Goal: Task Accomplishment & Management: Use online tool/utility

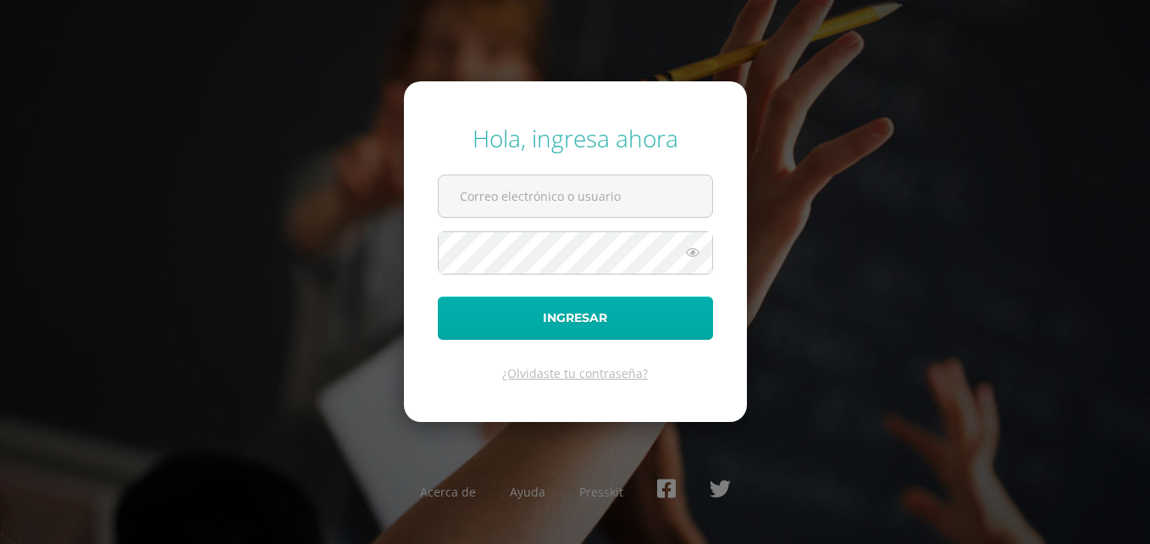
type input "[EMAIL_ADDRESS][PERSON_NAME][DOMAIN_NAME]"
click at [624, 320] on button "Ingresar" at bounding box center [575, 317] width 275 height 43
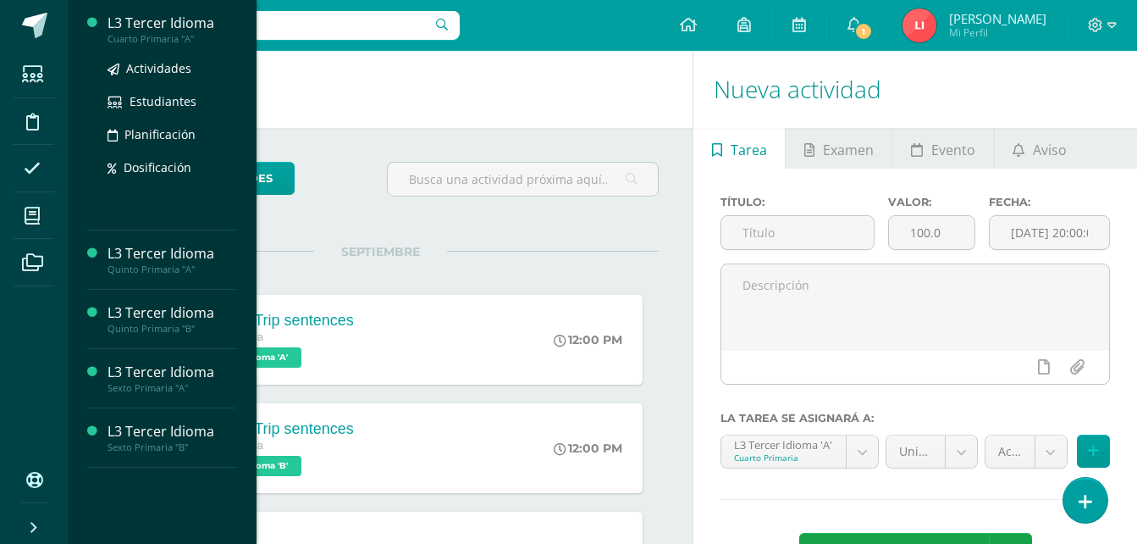
click at [196, 19] on div "L3 Tercer Idioma" at bounding box center [172, 23] width 129 height 19
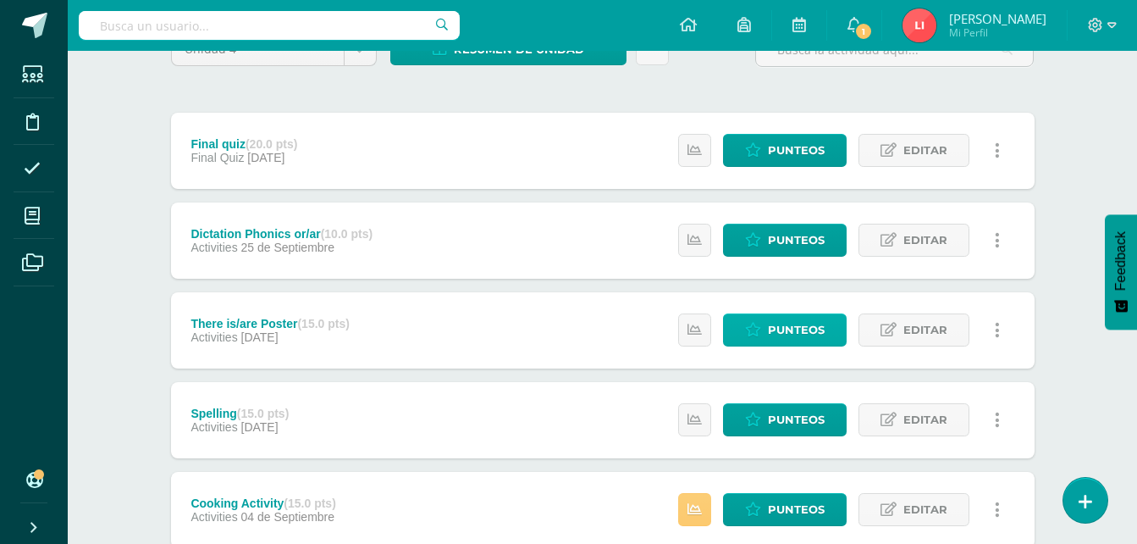
scroll to position [339, 0]
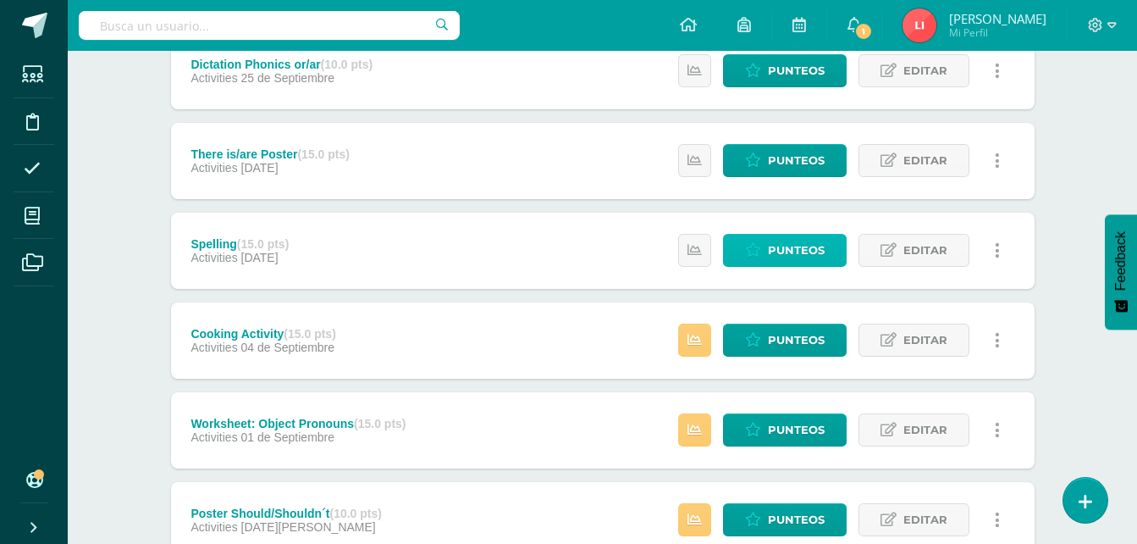
click at [765, 243] on link "Punteos" at bounding box center [785, 250] width 124 height 33
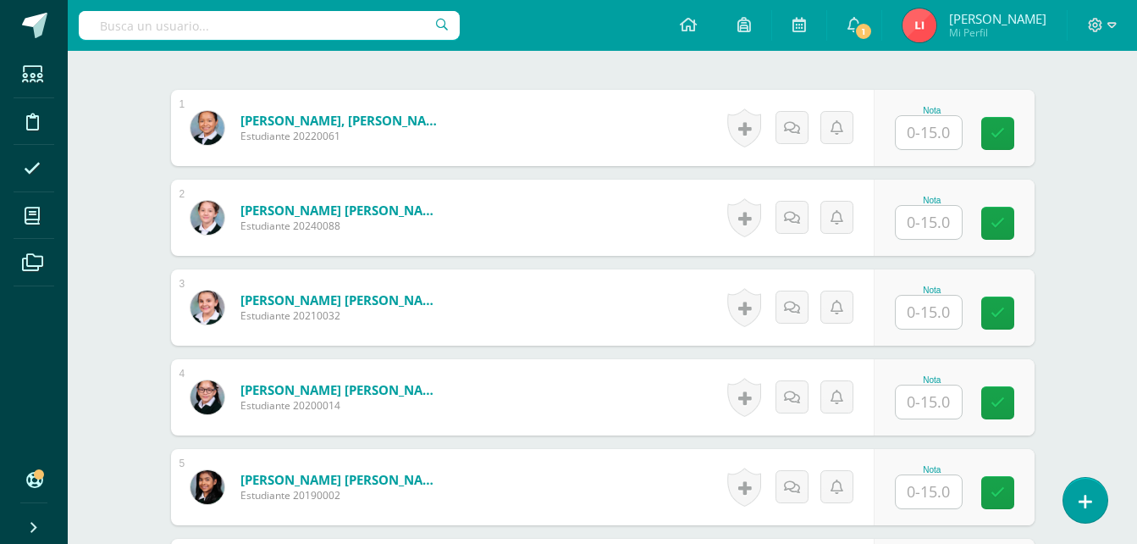
scroll to position [457, 0]
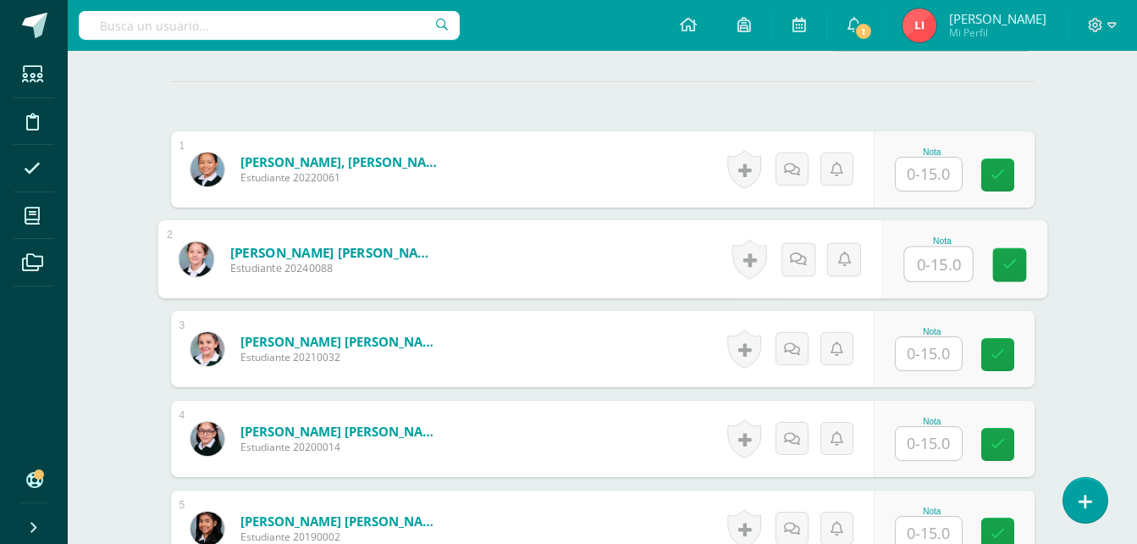
click at [922, 264] on input "text" at bounding box center [938, 264] width 68 height 34
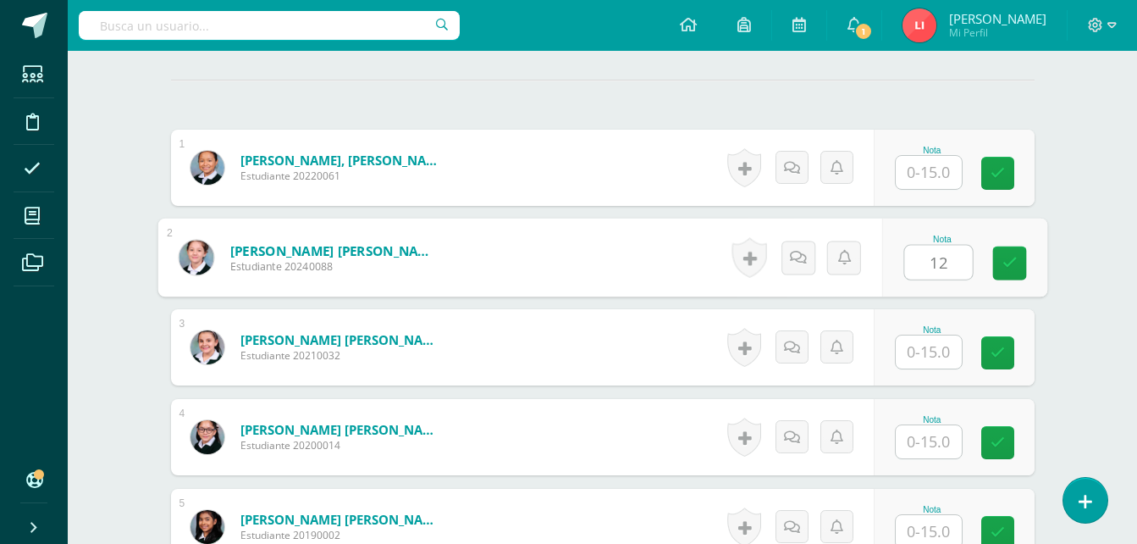
type input "12"
click at [924, 356] on input "text" at bounding box center [929, 351] width 66 height 33
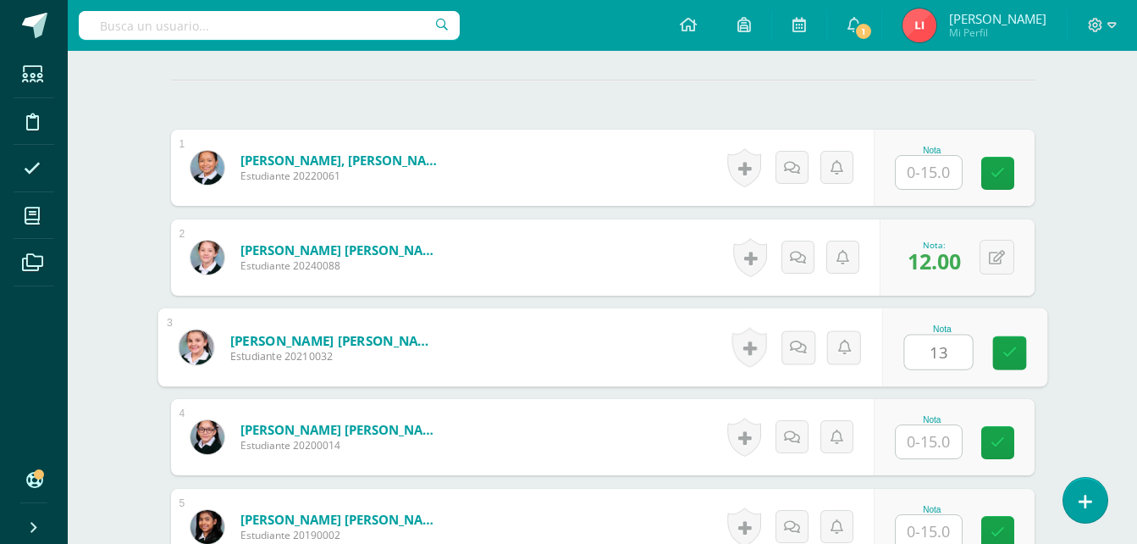
type input "13"
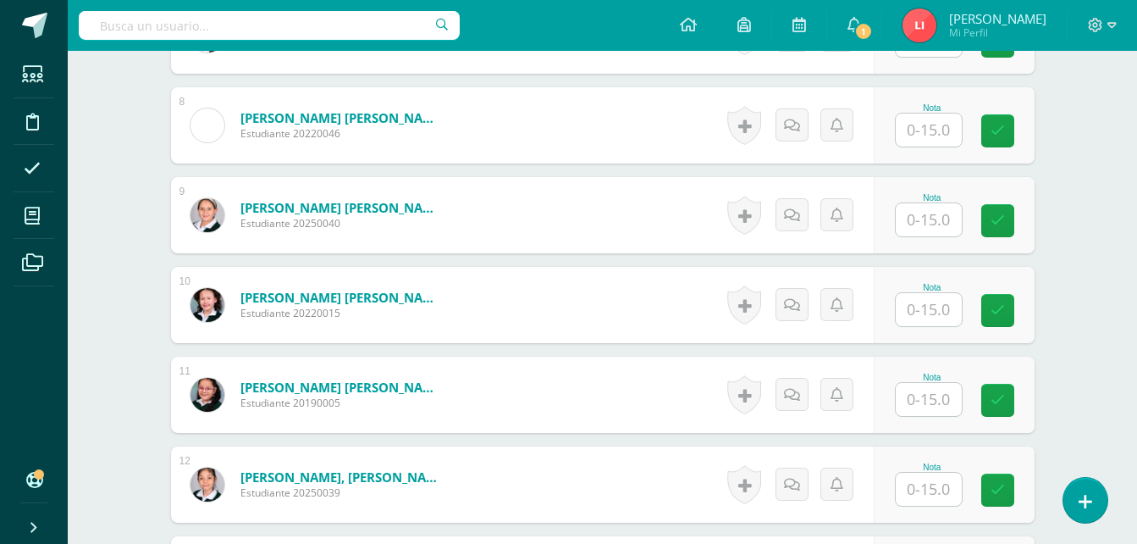
scroll to position [1136, 0]
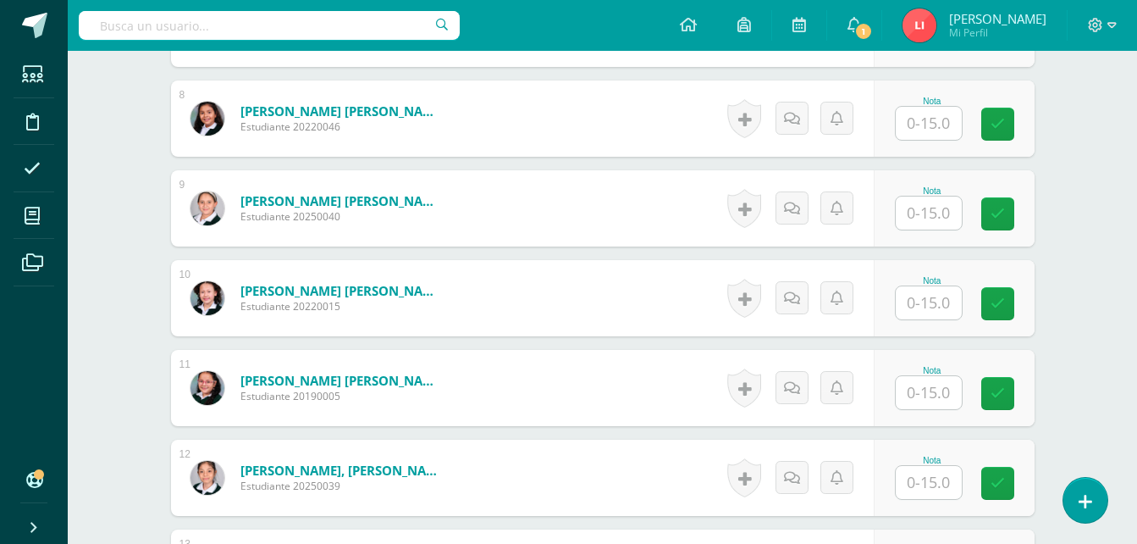
click at [948, 122] on input "text" at bounding box center [929, 123] width 66 height 33
type input "15"
click at [906, 213] on input "text" at bounding box center [929, 212] width 66 height 33
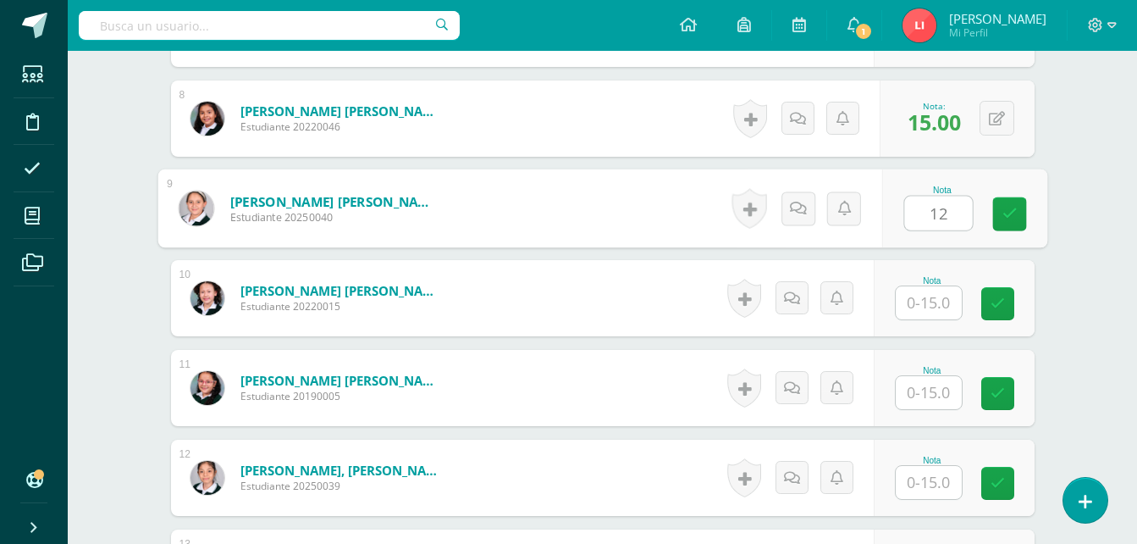
type input "12"
click at [926, 301] on input "text" at bounding box center [929, 302] width 66 height 33
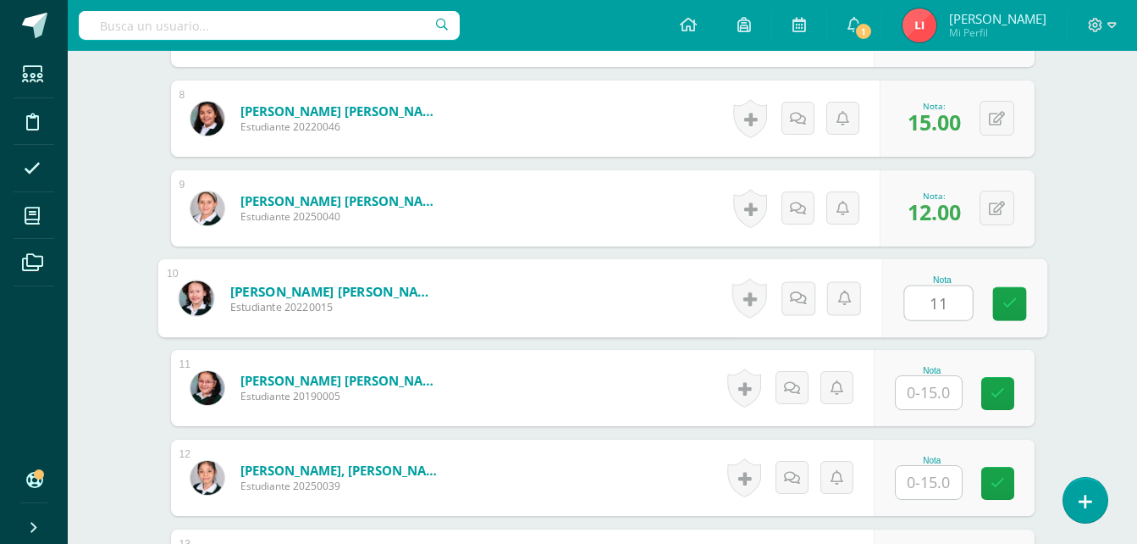
type input "11"
click at [937, 399] on input "text" at bounding box center [929, 392] width 66 height 33
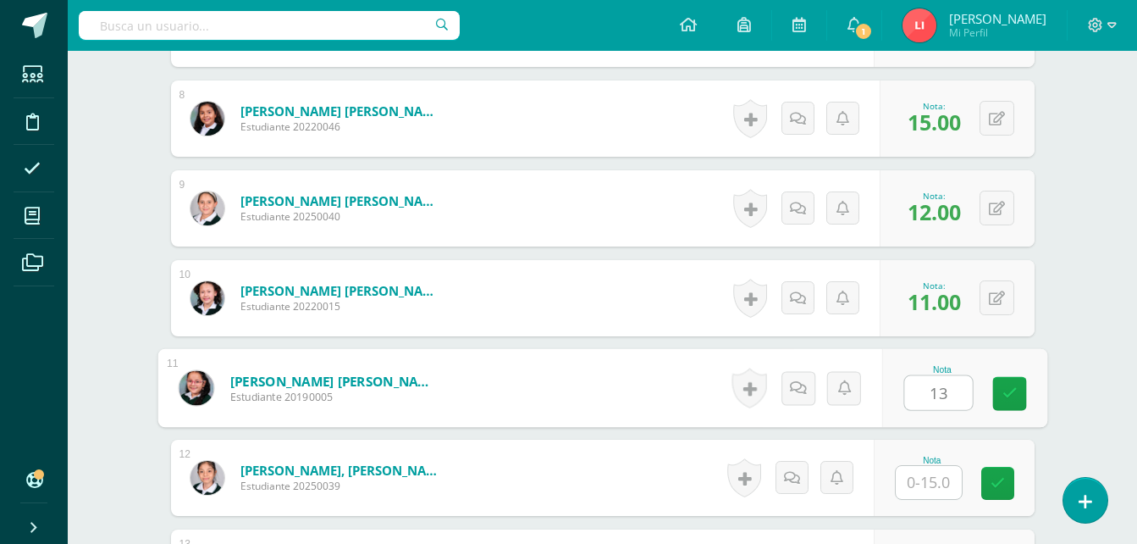
type input "13"
click at [917, 494] on input "text" at bounding box center [929, 482] width 66 height 33
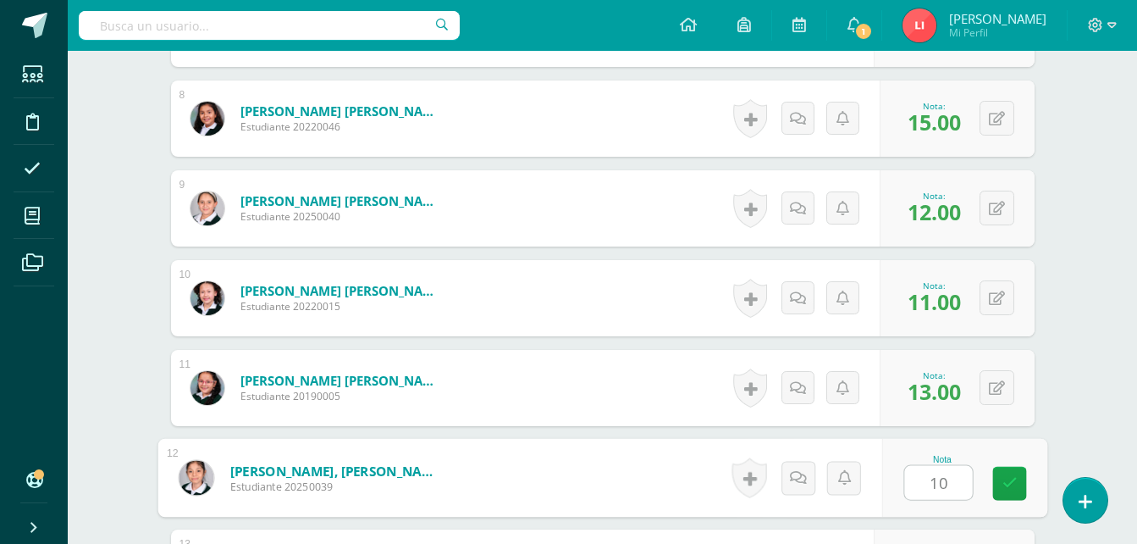
scroll to position [1221, 0]
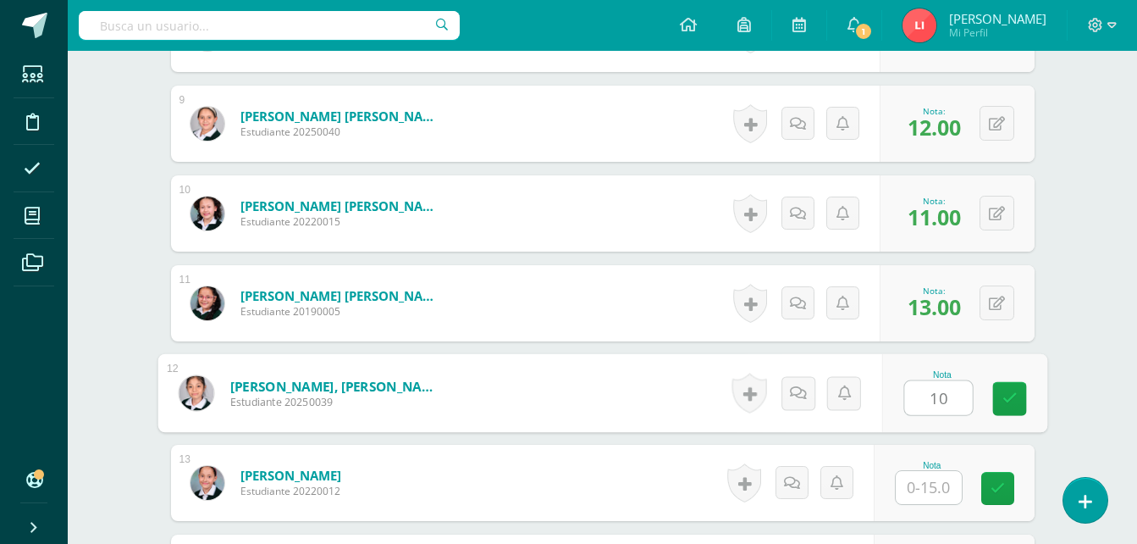
type input "10"
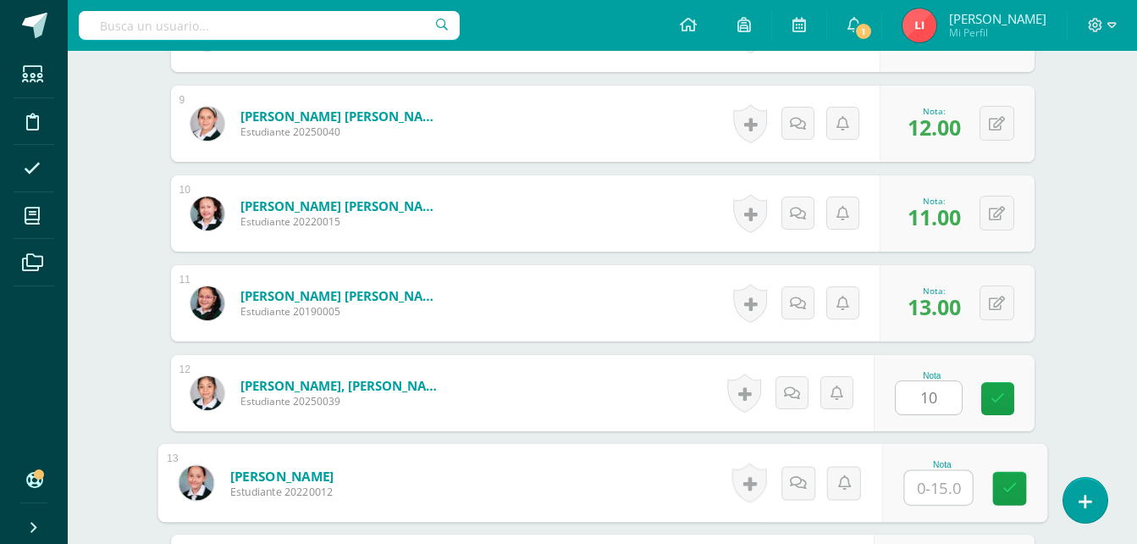
click at [931, 495] on input "text" at bounding box center [938, 488] width 68 height 34
type input "10"
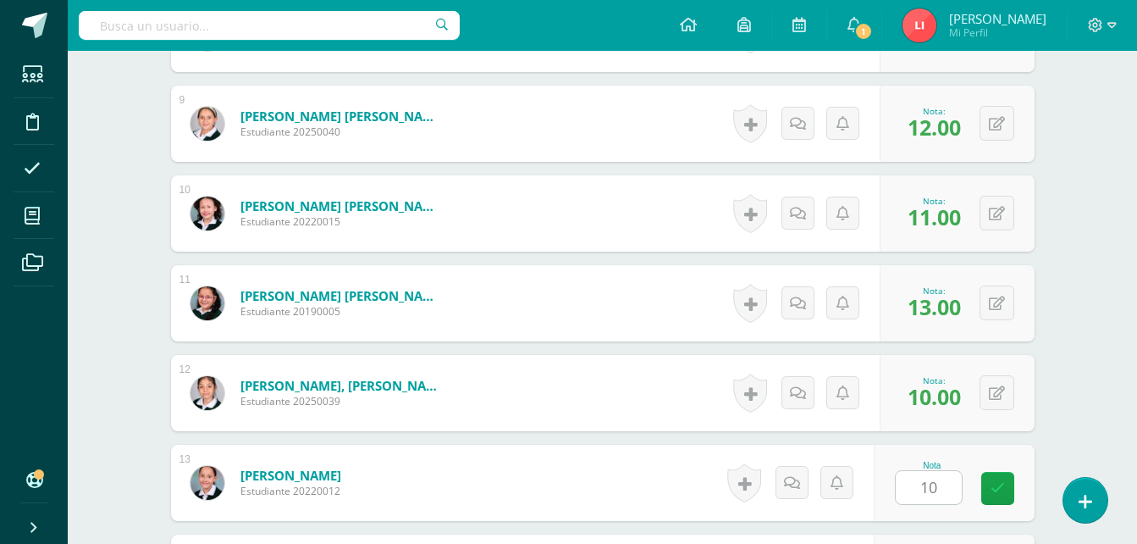
click at [1085, 413] on div "L3 Tercer Idioma Cuarto Primaria "A" Herramientas Detalle de asistencias Activi…" at bounding box center [602, 131] width 1069 height 2603
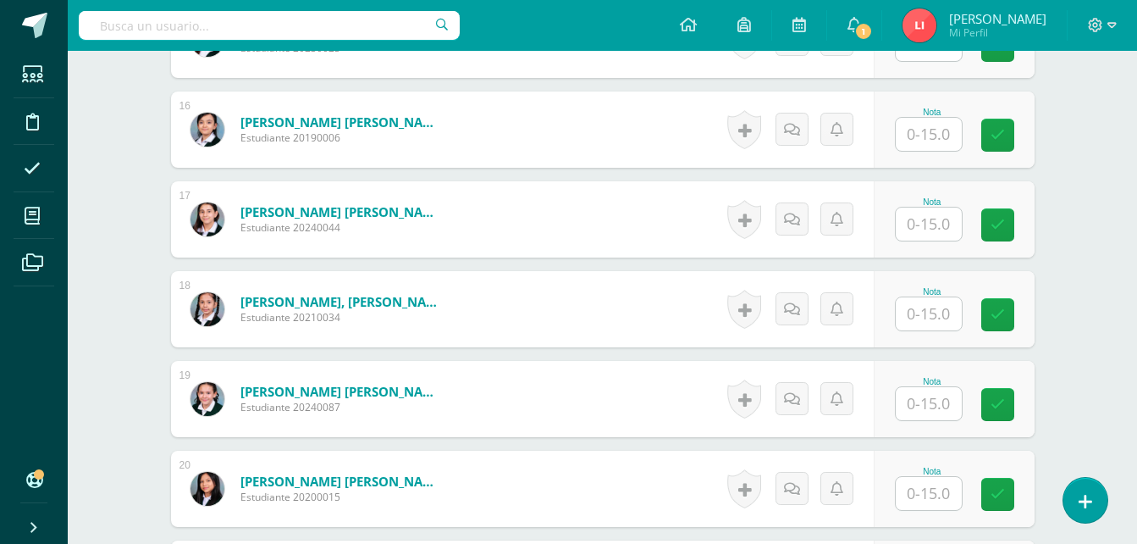
scroll to position [1814, 0]
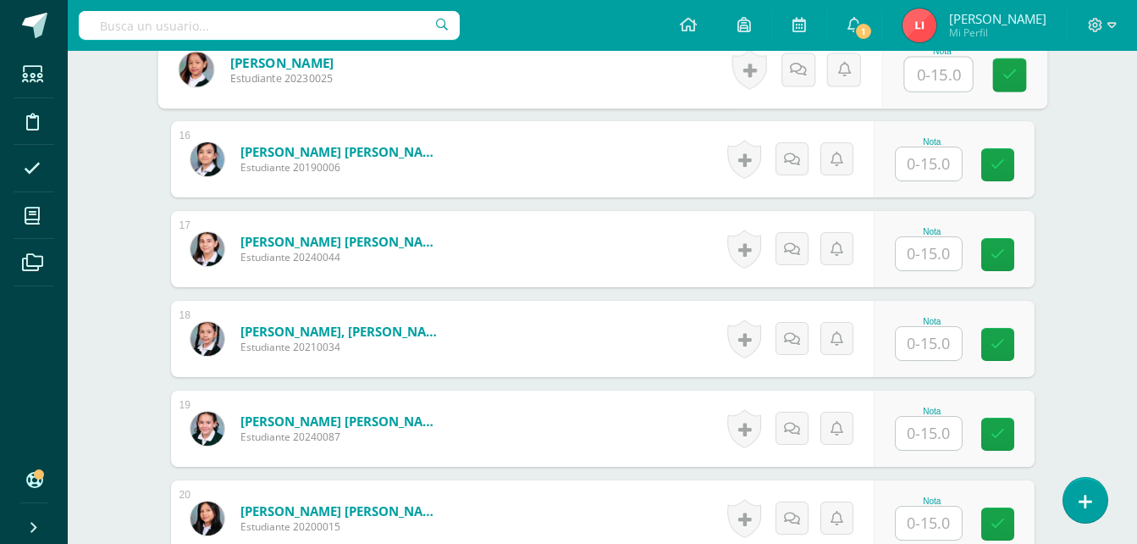
click at [915, 75] on input "text" at bounding box center [938, 75] width 68 height 34
type input "10"
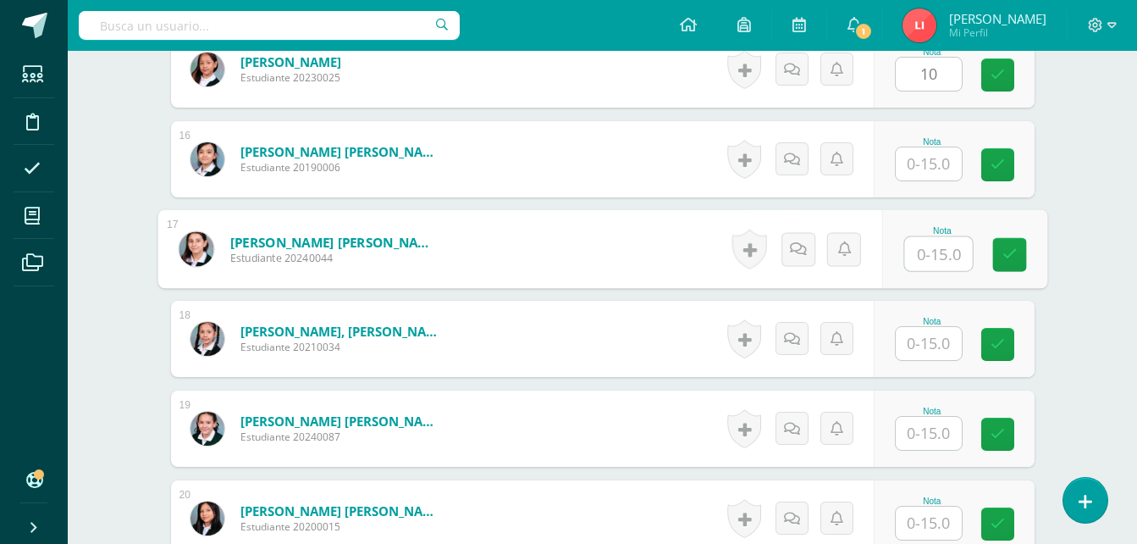
click at [929, 251] on input "text" at bounding box center [938, 254] width 68 height 34
type input "13"
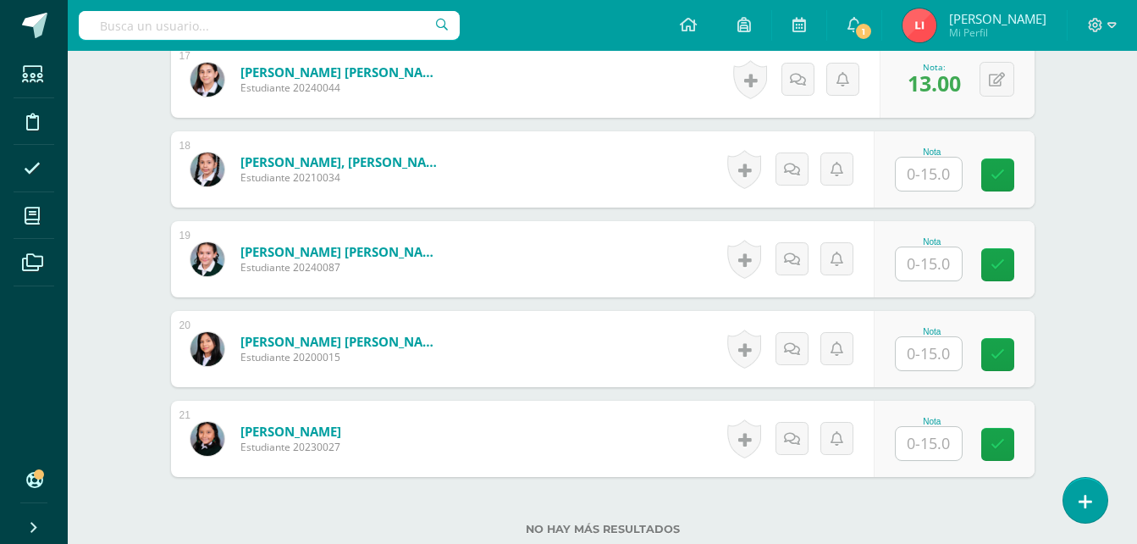
click at [912, 267] on input "text" at bounding box center [929, 263] width 66 height 33
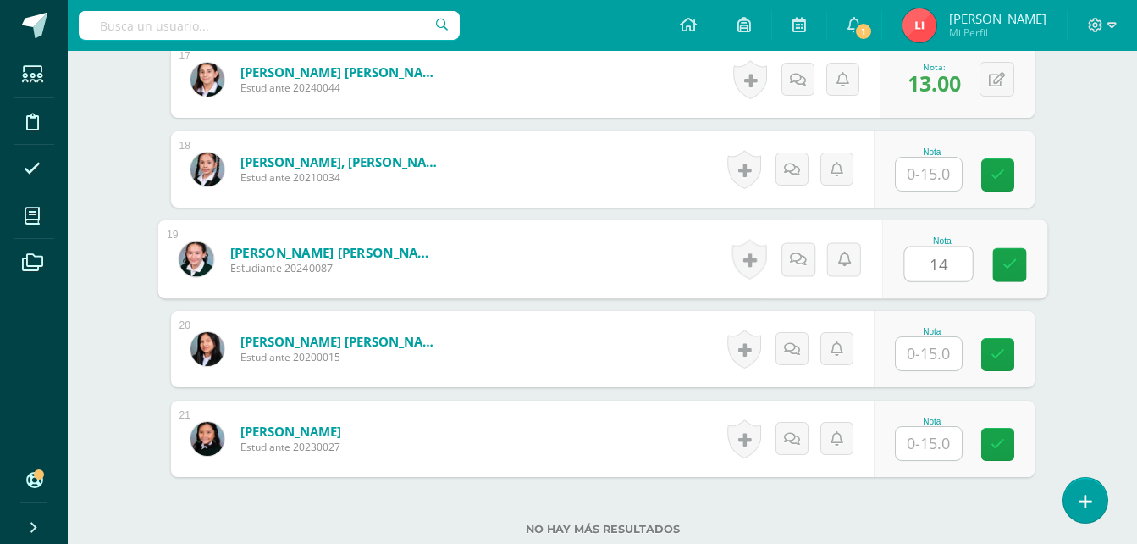
type input "14"
click at [940, 366] on input "text" at bounding box center [929, 353] width 66 height 33
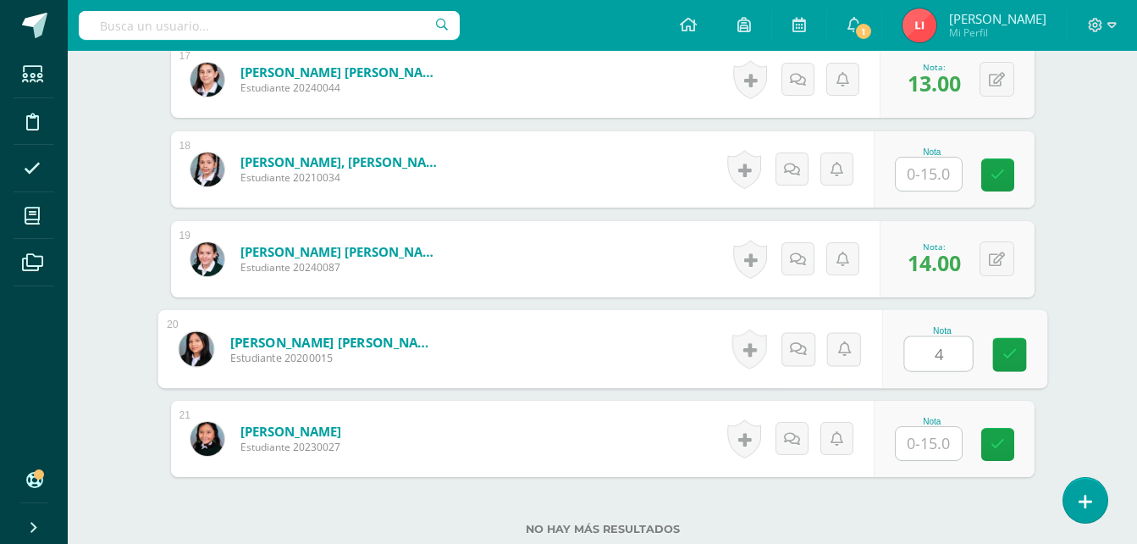
type input "4"
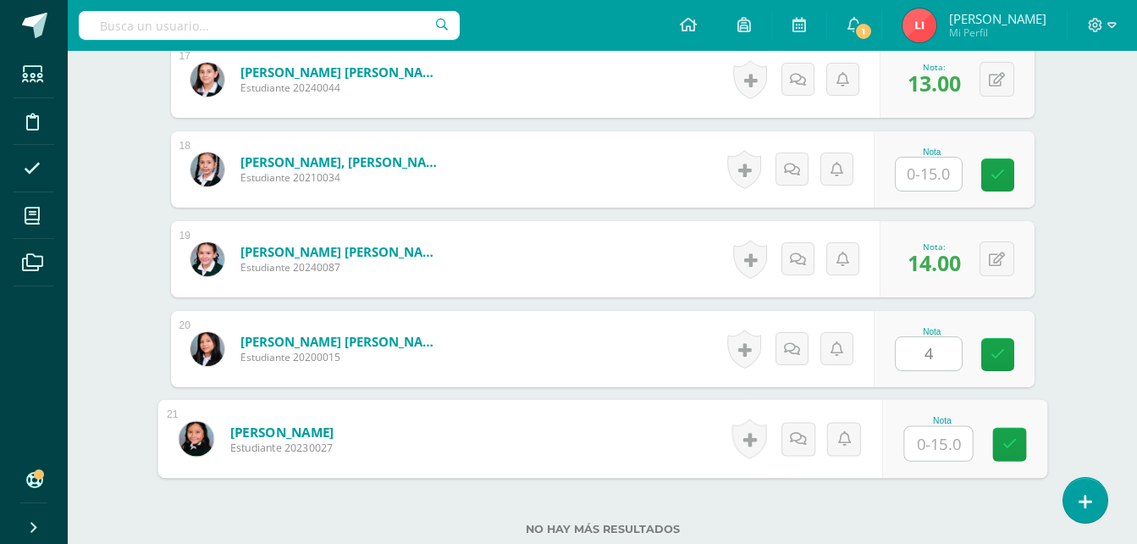
click at [929, 447] on input "text" at bounding box center [938, 444] width 68 height 34
type input "9"
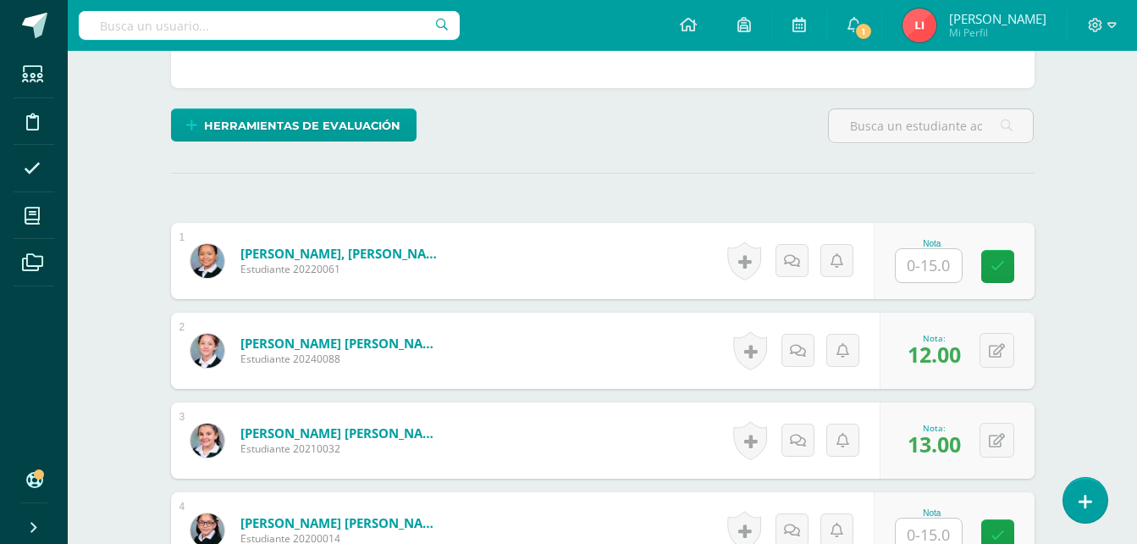
scroll to position [163, 0]
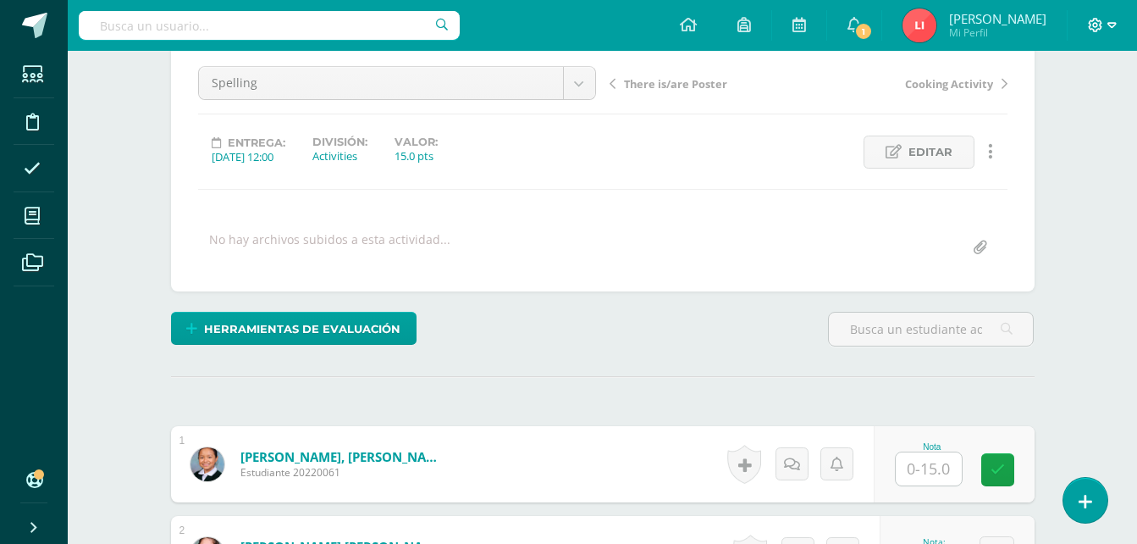
click at [1094, 20] on icon at bounding box center [1096, 25] width 14 height 14
click at [1057, 106] on link "Cerrar sesión" at bounding box center [1050, 115] width 134 height 25
